Goal: Find specific page/section: Find specific page/section

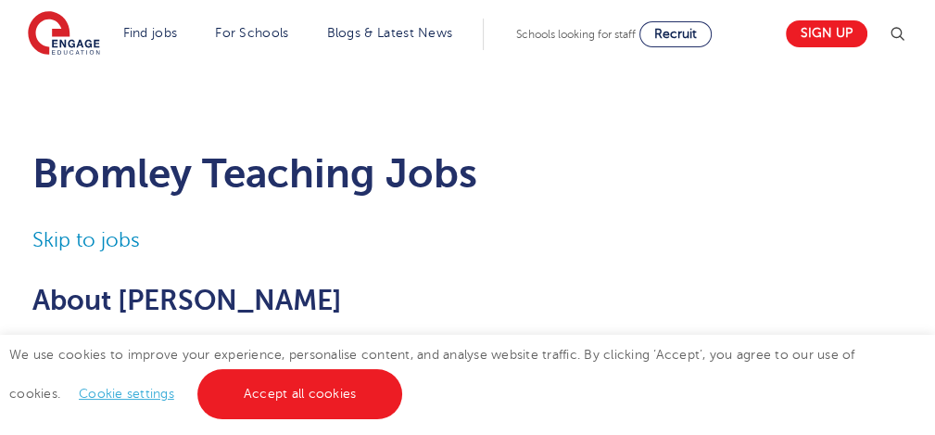
click at [79, 391] on link "Cookie settings" at bounding box center [126, 394] width 95 height 14
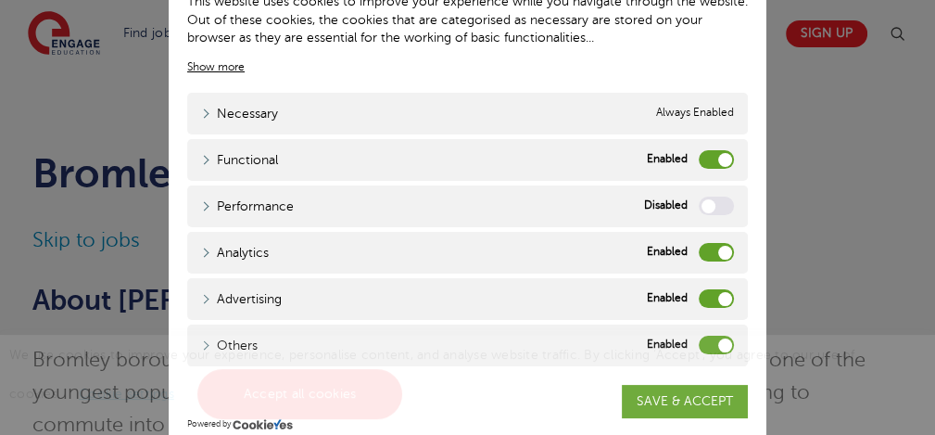
scroll to position [163, 0]
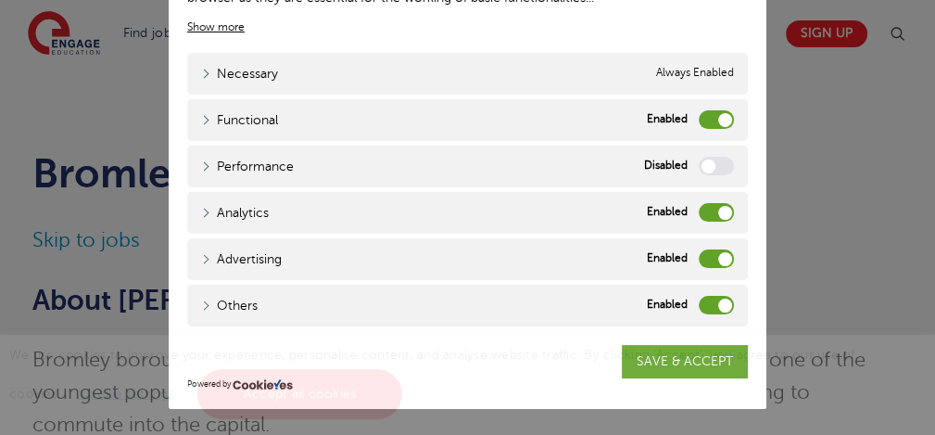
click at [706, 296] on label "Others" at bounding box center [716, 305] width 35 height 19
click at [0, 0] on input "Others" at bounding box center [0, 0] width 0 height 0
click at [706, 249] on label "Advertising" at bounding box center [716, 258] width 35 height 19
click at [0, 0] on input "Advertising" at bounding box center [0, 0] width 0 height 0
click at [705, 204] on label "Analytics" at bounding box center [716, 212] width 35 height 19
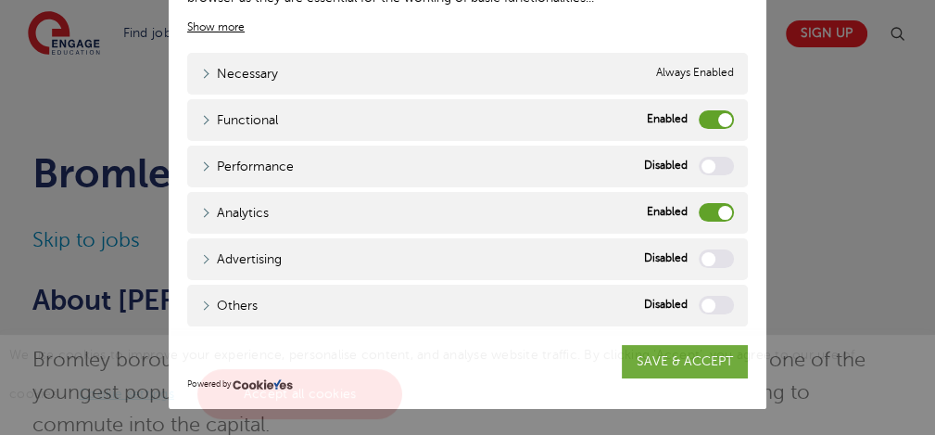
click at [0, 0] on input "Analytics" at bounding box center [0, 0] width 0 height 0
click at [712, 110] on label "Functional" at bounding box center [716, 119] width 35 height 19
click at [0, 0] on input "Functional" at bounding box center [0, 0] width 0 height 0
click at [632, 352] on span "We use cookies to improve your experience, personalise content, and analyse web…" at bounding box center [432, 374] width 846 height 53
click at [647, 346] on div "We use cookies to improve your experience, personalise content, and analyse web…" at bounding box center [467, 385] width 935 height 100
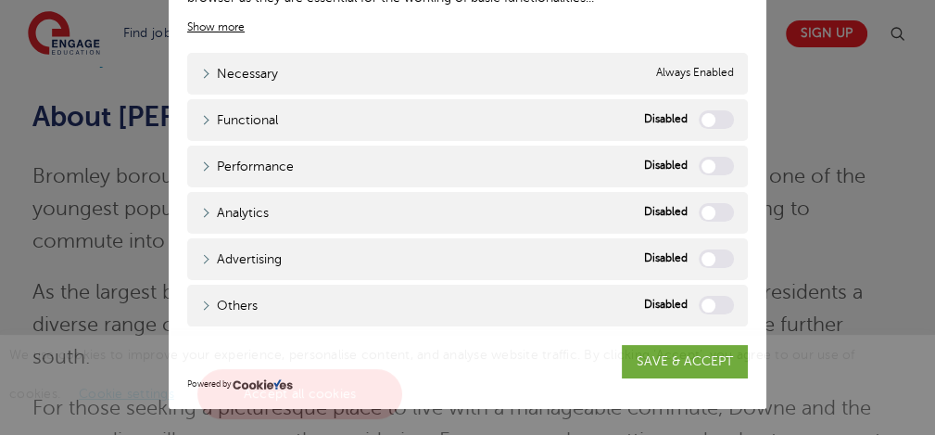
scroll to position [0, 0]
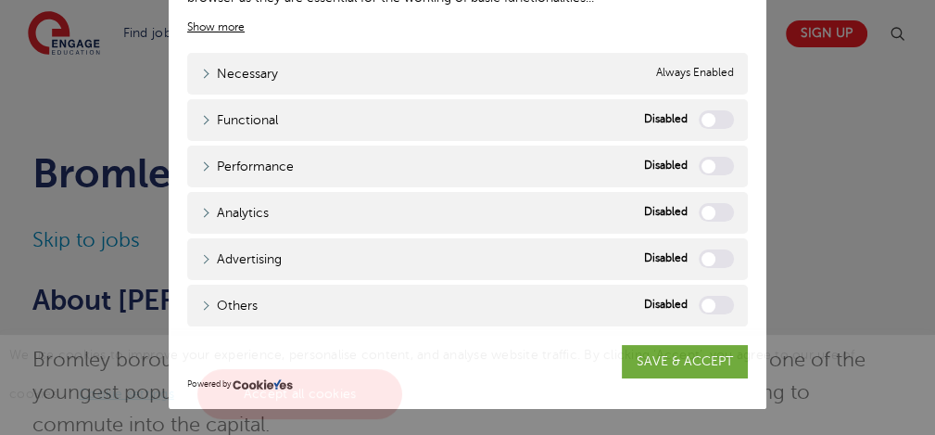
click at [825, 91] on div "Close Privacy Overview This website uses cookies to improve your experience whi…" at bounding box center [467, 217] width 935 height 435
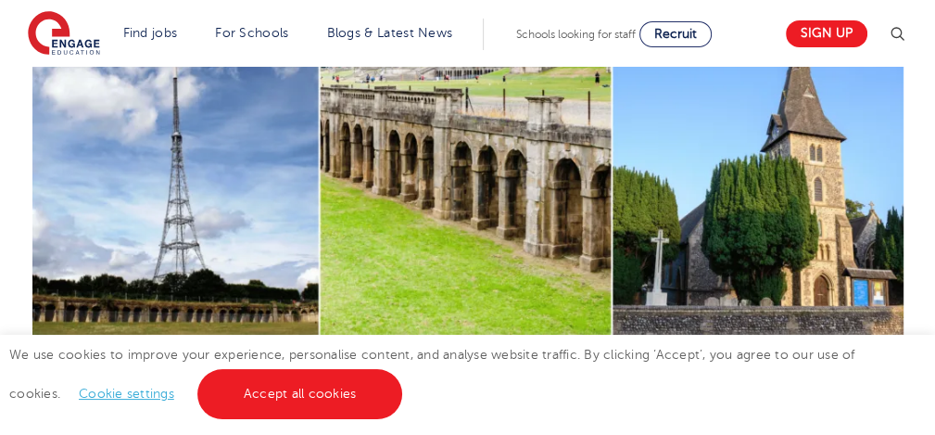
scroll to position [1112, 0]
